Goal: Book appointment/travel/reservation

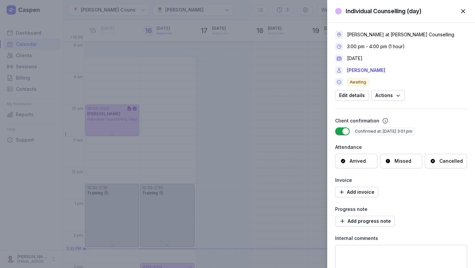
select select "week"
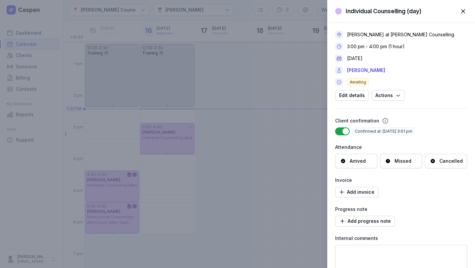
click at [445, 119] on div "Client confirmation" at bounding box center [401, 121] width 132 height 8
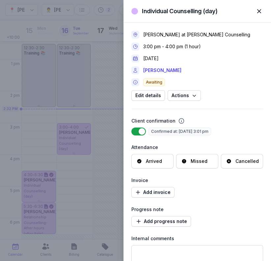
click at [257, 11] on span "button" at bounding box center [259, 11] width 15 height 15
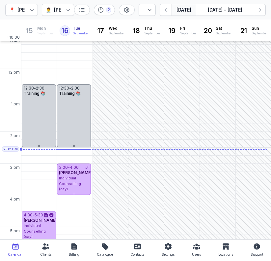
scroll to position [101, 0]
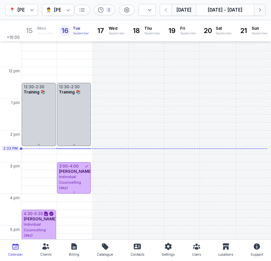
click at [261, 10] on icon "button" at bounding box center [261, 9] width 2 height 3
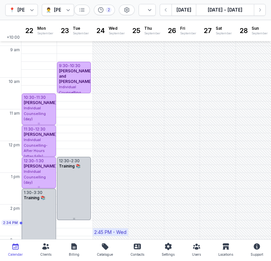
scroll to position [28, 0]
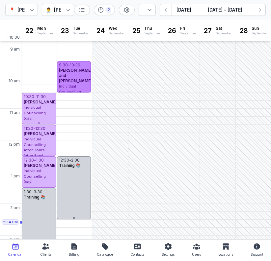
click at [78, 81] on span "[PERSON_NAME] and [PERSON_NAME]" at bounding box center [75, 76] width 33 height 16
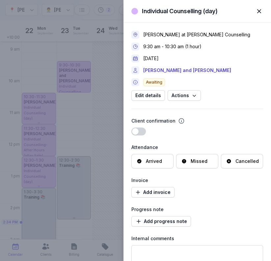
scroll to position [26, 0]
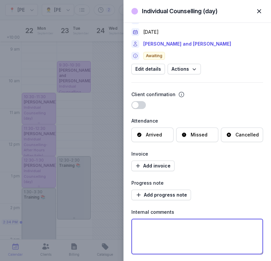
click at [191, 234] on textarea at bounding box center [198, 236] width 132 height 36
type textarea "[PERSON_NAME]"
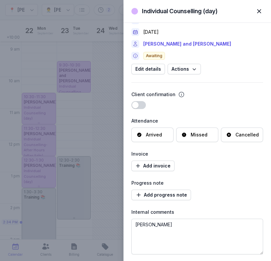
click at [262, 10] on span "button" at bounding box center [259, 11] width 15 height 15
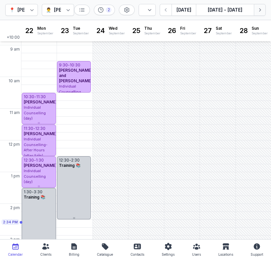
click at [261, 10] on icon "button" at bounding box center [260, 10] width 7 height 7
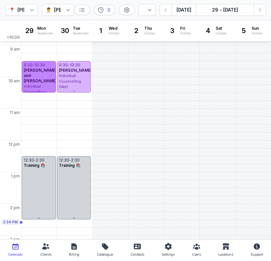
click at [50, 88] on div "Individual Counselling (day)" at bounding box center [39, 91] width 30 height 16
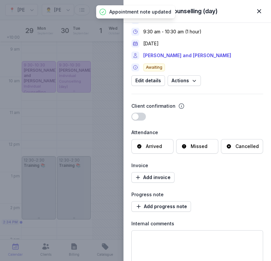
scroll to position [26, 0]
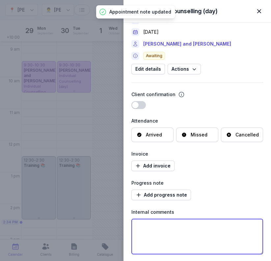
click at [197, 237] on textarea at bounding box center [198, 236] width 132 height 36
type textarea "braydon"
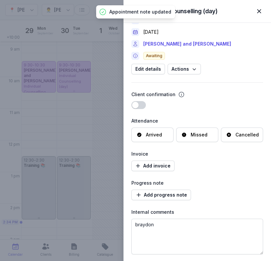
click at [258, 13] on span "button" at bounding box center [259, 11] width 15 height 15
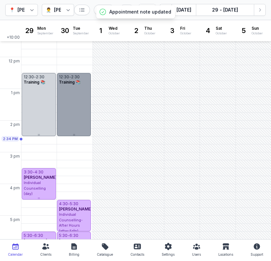
scroll to position [0, 0]
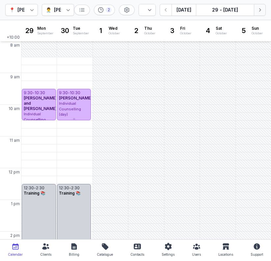
click at [260, 9] on icon "button" at bounding box center [260, 10] width 7 height 7
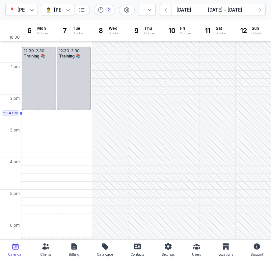
scroll to position [134, 0]
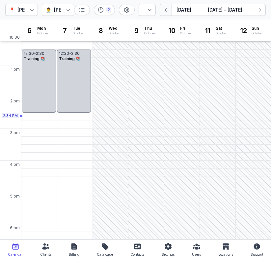
click at [165, 11] on icon "button" at bounding box center [166, 10] width 7 height 7
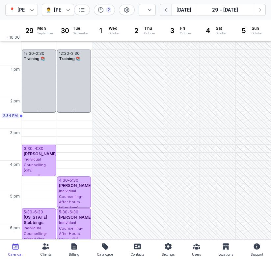
click at [165, 11] on icon "button" at bounding box center [166, 10] width 7 height 7
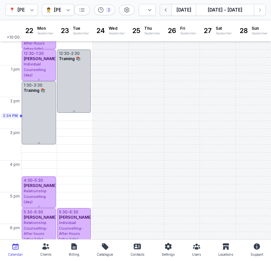
click at [165, 11] on icon "button" at bounding box center [166, 10] width 7 height 7
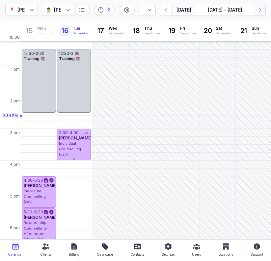
click at [259, 8] on icon "button" at bounding box center [260, 10] width 7 height 7
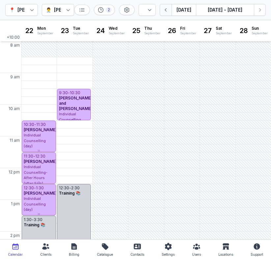
click at [166, 9] on icon "button" at bounding box center [166, 10] width 7 height 7
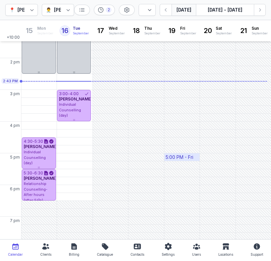
scroll to position [172, 0]
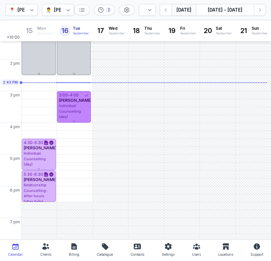
click at [74, 111] on span "Individual Counselling (day)" at bounding box center [70, 111] width 22 height 16
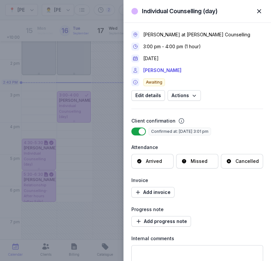
click at [260, 12] on span "button" at bounding box center [259, 11] width 15 height 15
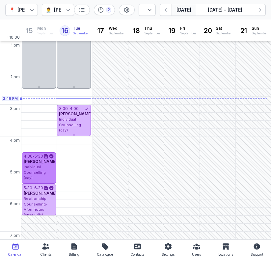
scroll to position [157, 0]
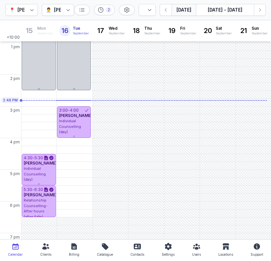
click at [56, 15] on div "👨‍⚕️ [PERSON_NAME]" at bounding box center [58, 10] width 33 height 12
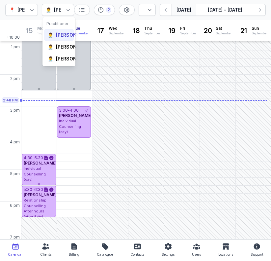
click at [63, 38] on div "[PERSON_NAME]" at bounding box center [75, 35] width 38 height 7
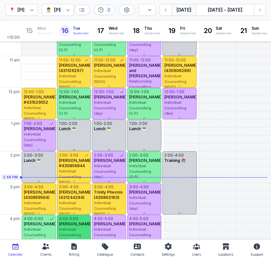
scroll to position [182, 0]
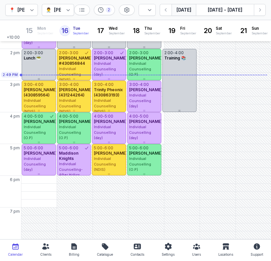
click at [54, 11] on div "[PERSON_NAME]" at bounding box center [73, 10] width 38 height 8
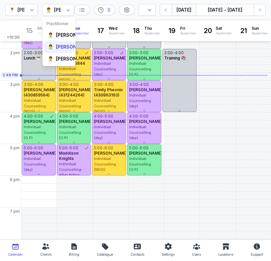
click at [52, 50] on div "👨‍⚕️ [PERSON_NAME]" at bounding box center [71, 47] width 47 height 7
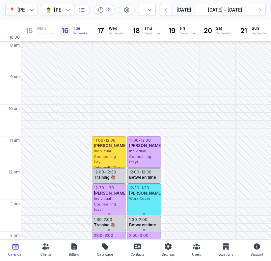
click at [68, 15] on div at bounding box center [68, 10] width 12 height 12
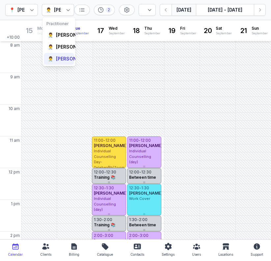
click at [61, 62] on div "[PERSON_NAME]" at bounding box center [75, 58] width 38 height 7
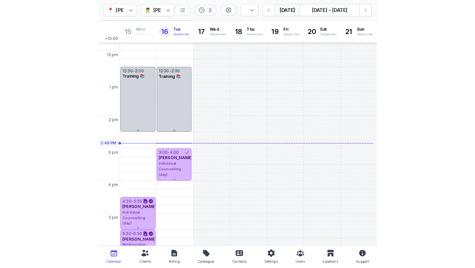
scroll to position [118, 0]
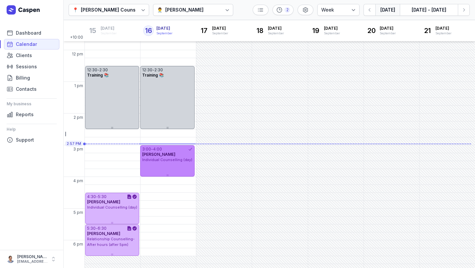
click at [162, 147] on div "4:00" at bounding box center [157, 148] width 9 height 5
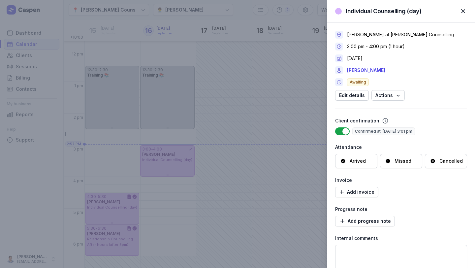
click at [464, 13] on span "button" at bounding box center [463, 11] width 15 height 15
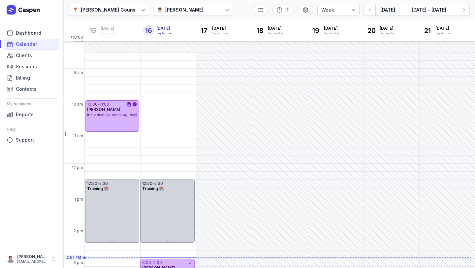
scroll to position [6, 0]
